Goal: Transaction & Acquisition: Download file/media

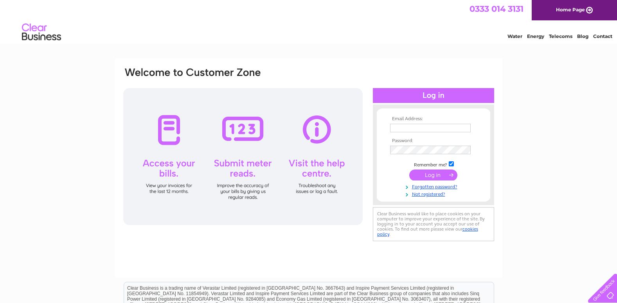
type input "[EMAIL_ADDRESS][DOMAIN_NAME]"
click at [429, 175] on input "submit" at bounding box center [434, 175] width 48 height 11
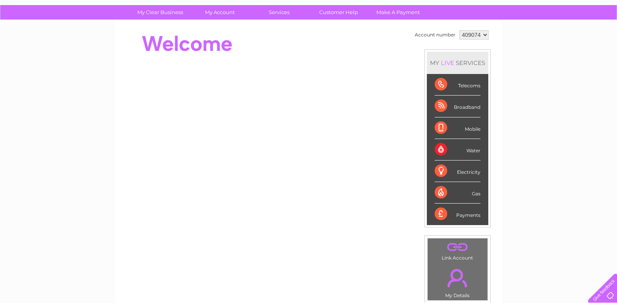
scroll to position [47, 0]
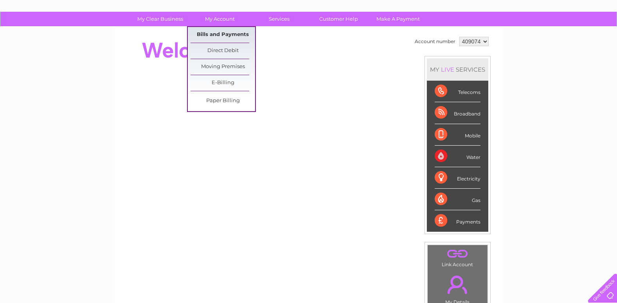
click at [222, 34] on link "Bills and Payments" at bounding box center [223, 35] width 65 height 16
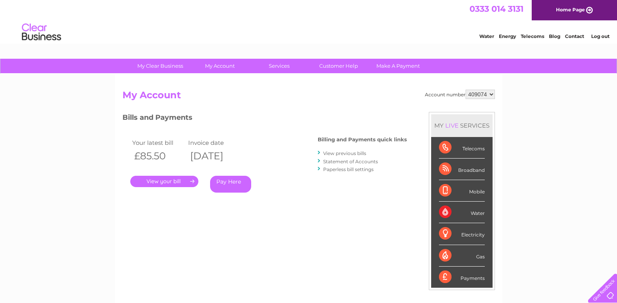
click at [350, 152] on link "View previous bills" at bounding box center [344, 153] width 43 height 6
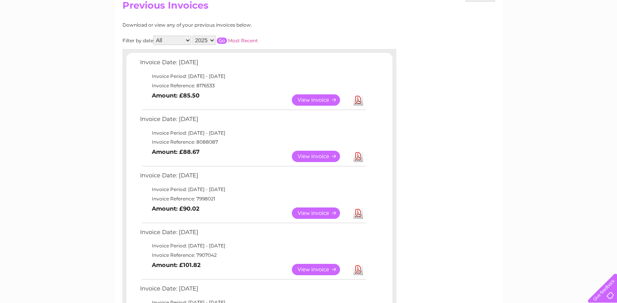
scroll to position [94, 0]
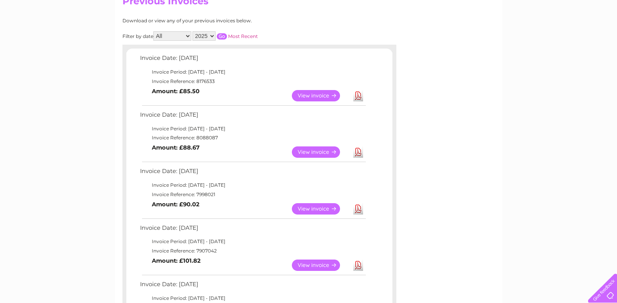
click at [358, 267] on link "Download" at bounding box center [359, 265] width 10 height 11
click at [358, 207] on link "Download" at bounding box center [359, 208] width 10 height 11
click at [356, 151] on link "Download" at bounding box center [359, 151] width 10 height 11
click at [358, 96] on link "Download" at bounding box center [359, 95] width 10 height 11
